Goal: Check status: Check status

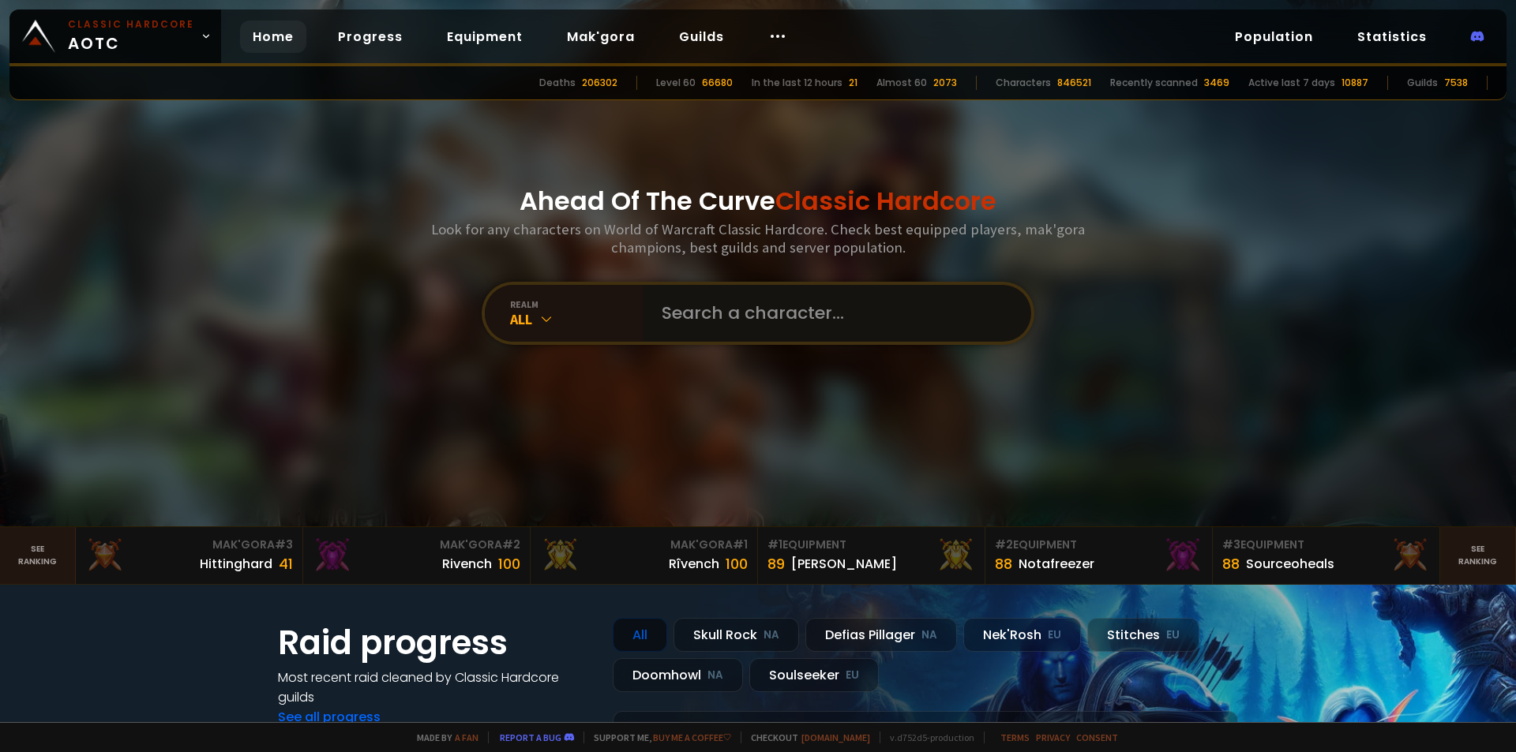
click at [733, 333] on input "text" at bounding box center [832, 313] width 360 height 57
type input "domevoli"
click at [739, 320] on input "text" at bounding box center [832, 313] width 360 height 57
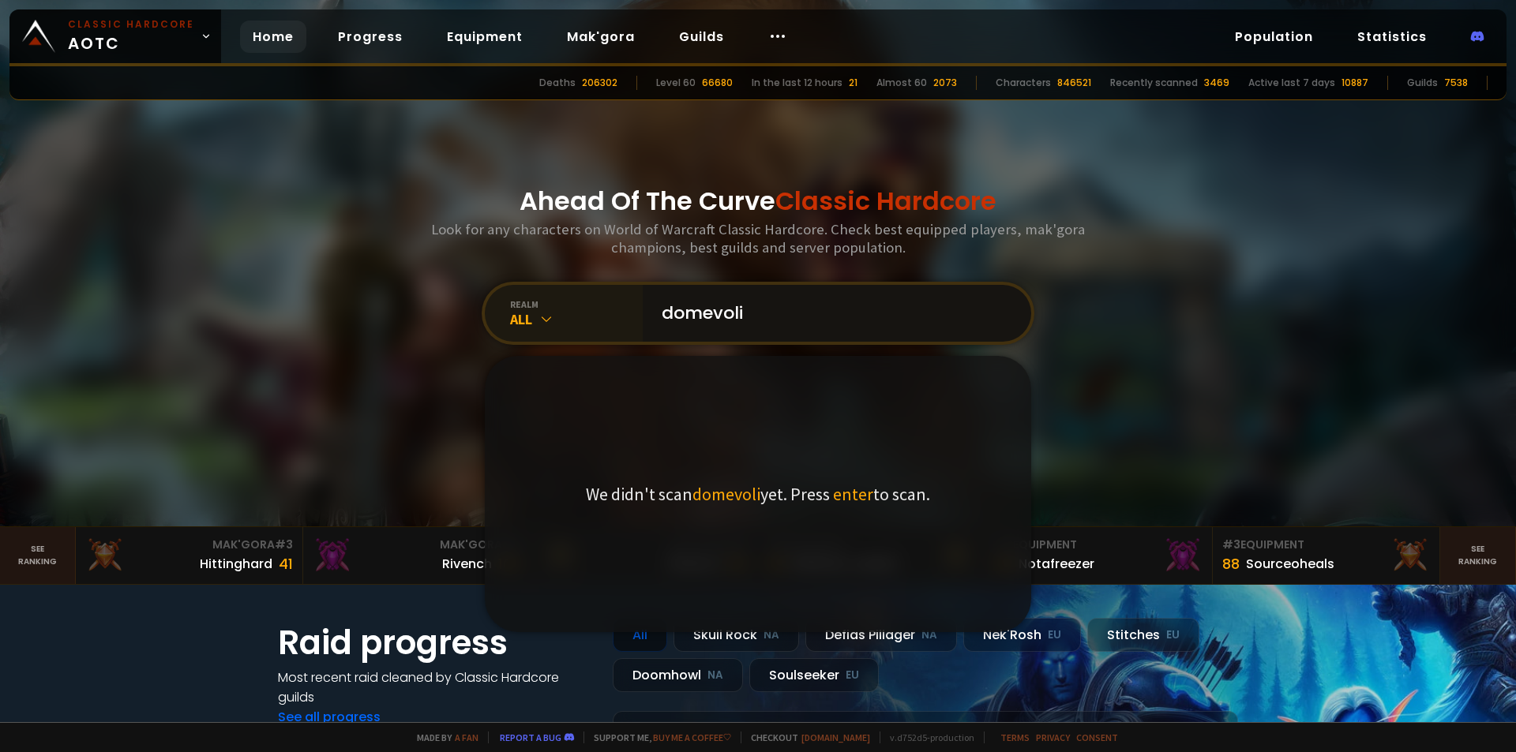
type input "domevoli"
click at [558, 323] on div "All" at bounding box center [576, 319] width 133 height 18
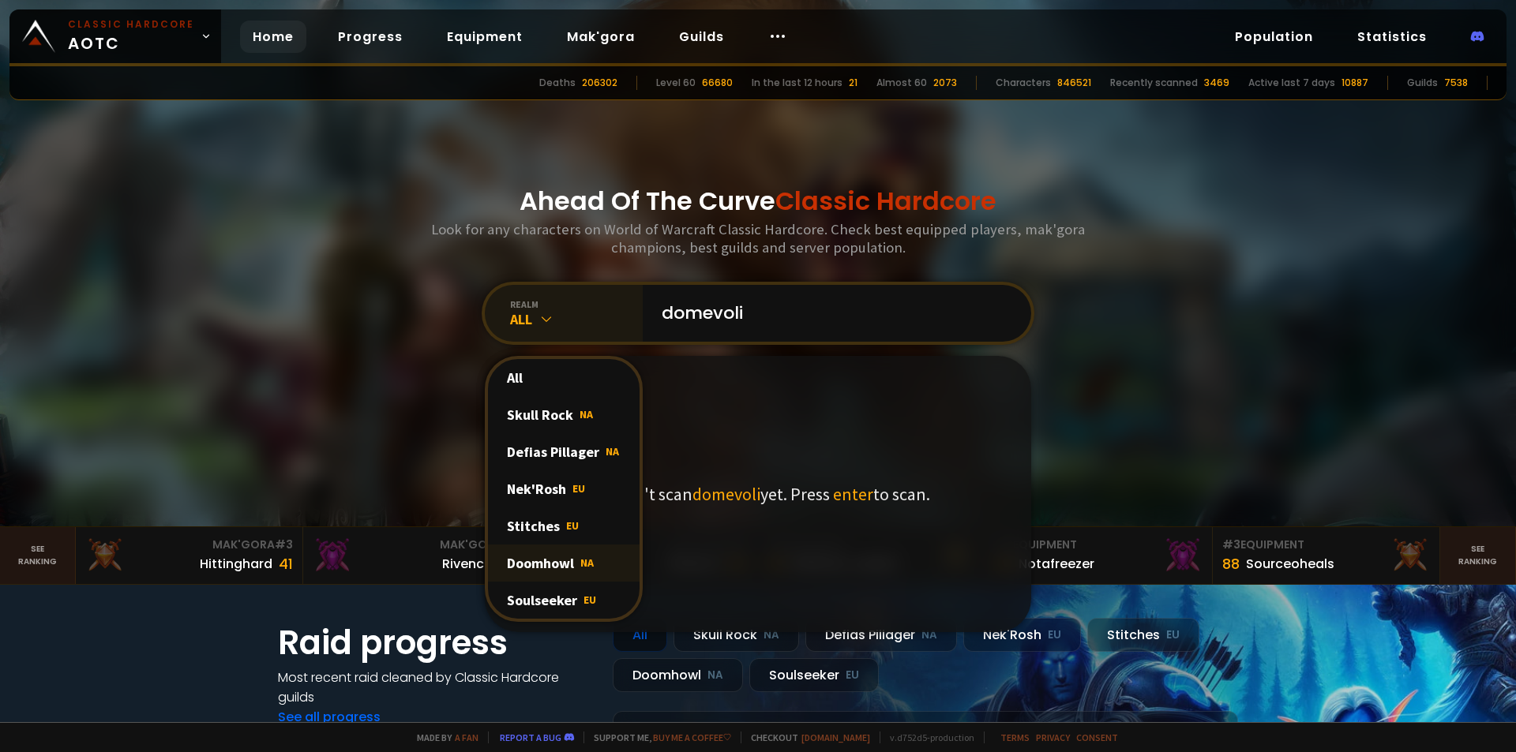
click at [564, 558] on div "Doomhowl NA" at bounding box center [564, 563] width 152 height 37
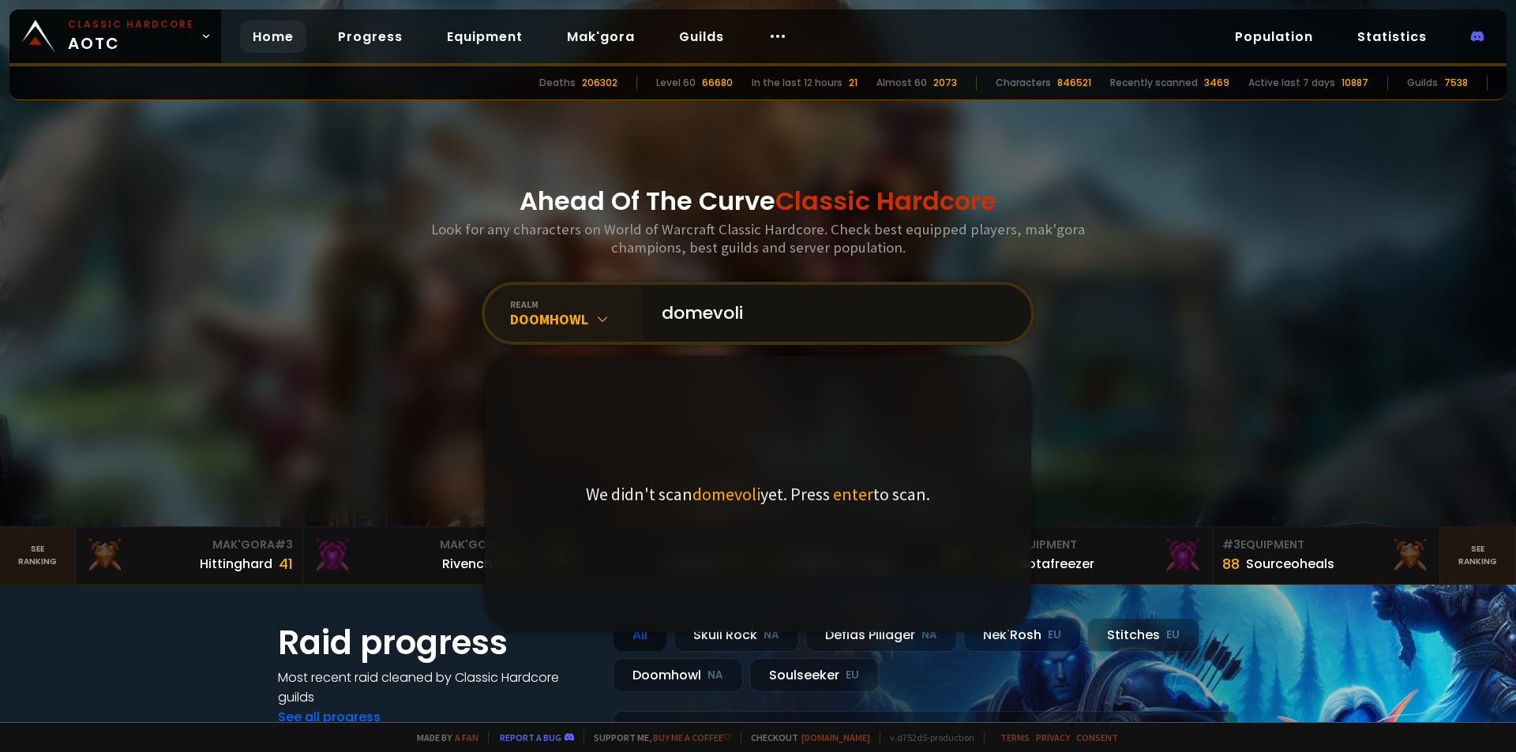
click at [796, 319] on input "domevoli" at bounding box center [832, 313] width 360 height 57
